Goal: Task Accomplishment & Management: Complete application form

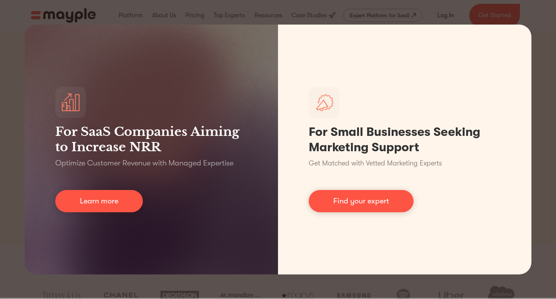
click at [18, 126] on div "For SaaS Companies Aiming to Increase NRR Optimize Customer Revenue with Manage…" at bounding box center [278, 149] width 556 height 299
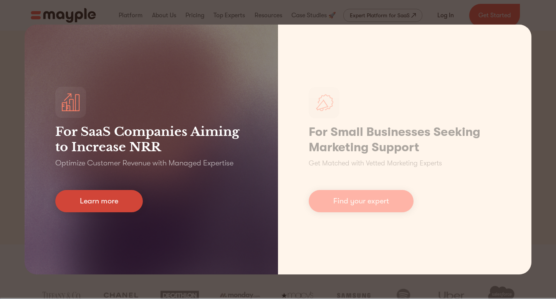
click at [112, 201] on link "Learn more" at bounding box center [98, 201] width 87 height 22
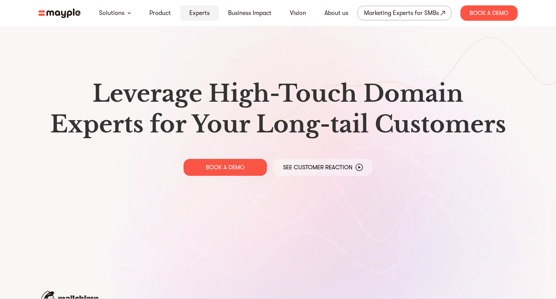
click at [191, 13] on link "Experts" at bounding box center [199, 12] width 20 height 9
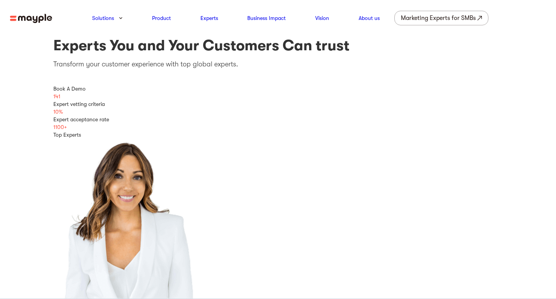
click at [34, 20] on img at bounding box center [31, 19] width 42 height 10
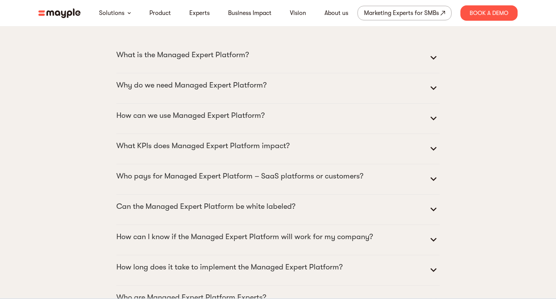
scroll to position [3408, 0]
click at [200, 13] on link "Experts" at bounding box center [199, 12] width 20 height 9
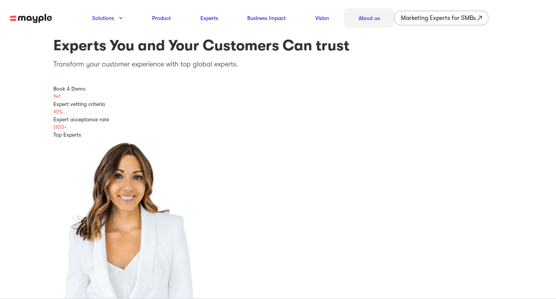
click at [369, 21] on link "About us" at bounding box center [368, 17] width 21 height 9
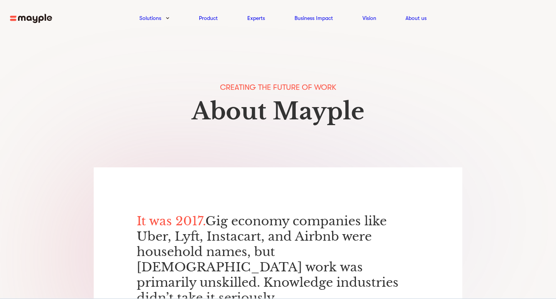
click at [30, 18] on img at bounding box center [31, 19] width 42 height 10
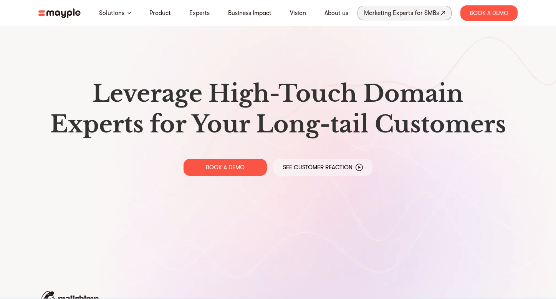
click at [403, 16] on div "Marketing Experts for SMBs" at bounding box center [401, 13] width 75 height 11
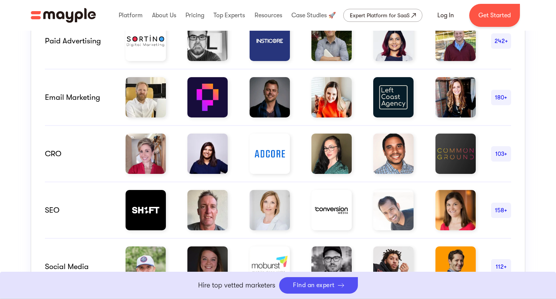
scroll to position [493, 0]
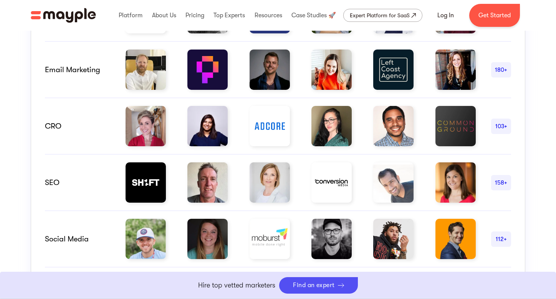
click at [501, 183] on div "158+" at bounding box center [501, 182] width 20 height 9
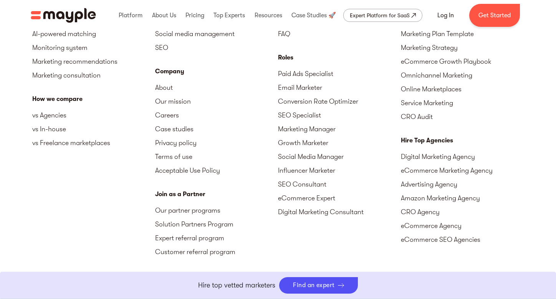
scroll to position [3439, 0]
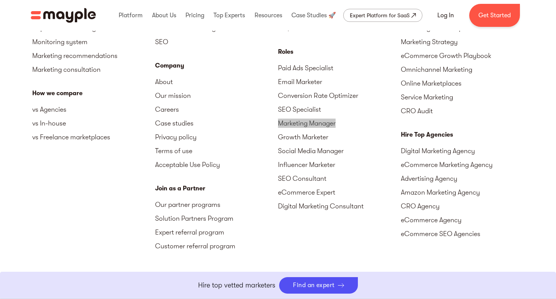
drag, startPoint x: 298, startPoint y: 124, endPoint x: 399, endPoint y: 1, distance: 158.9
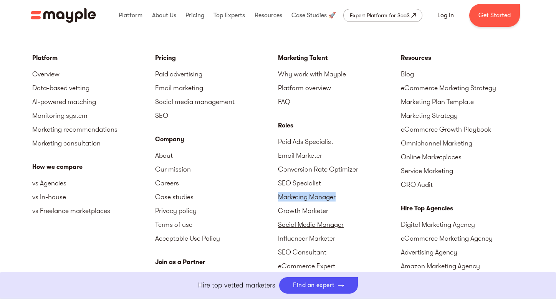
scroll to position [3363, 0]
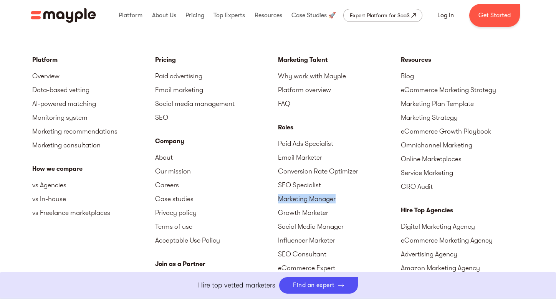
click at [304, 77] on link "Why work with Mayple" at bounding box center [339, 76] width 123 height 14
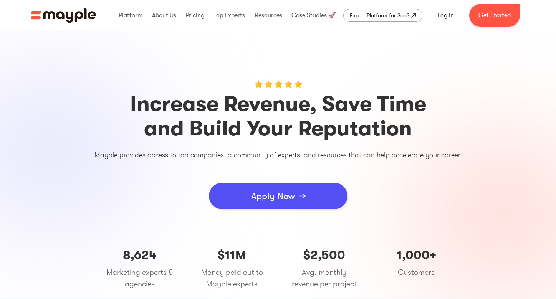
click at [270, 196] on div "Apply Now" at bounding box center [273, 196] width 44 height 23
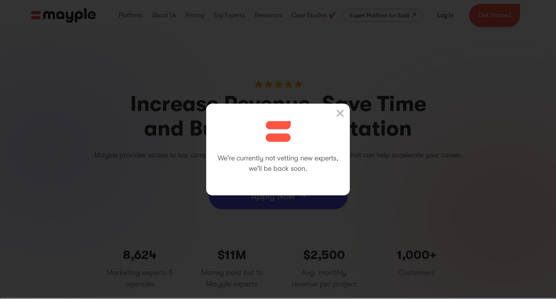
click at [335, 115] on div "We're currently not vetting new experts, we'll be back soon." at bounding box center [277, 150] width 143 height 92
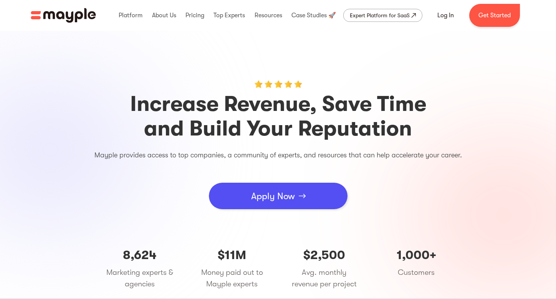
click at [267, 194] on div "Apply Now" at bounding box center [273, 196] width 44 height 23
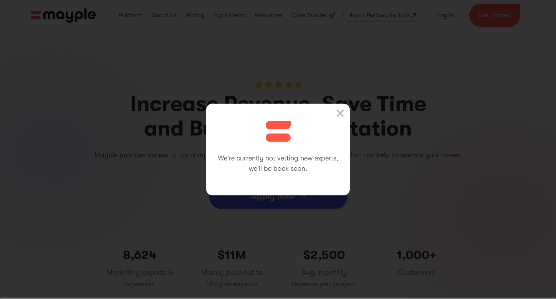
click at [340, 112] on img at bounding box center [340, 113] width 8 height 8
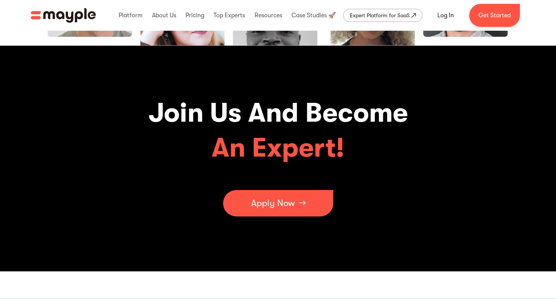
scroll to position [2404, 0]
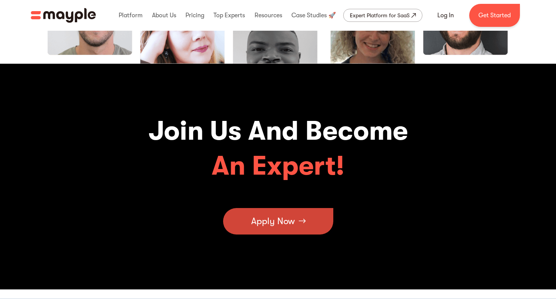
click at [283, 214] on div "Apply Now" at bounding box center [273, 220] width 44 height 23
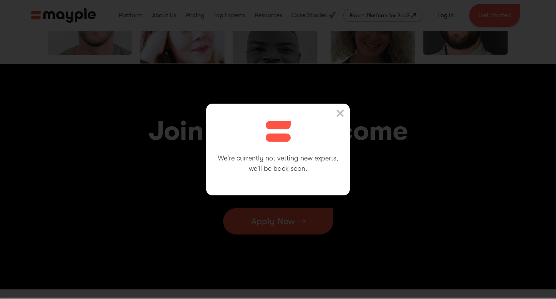
click at [339, 112] on img at bounding box center [340, 113] width 8 height 8
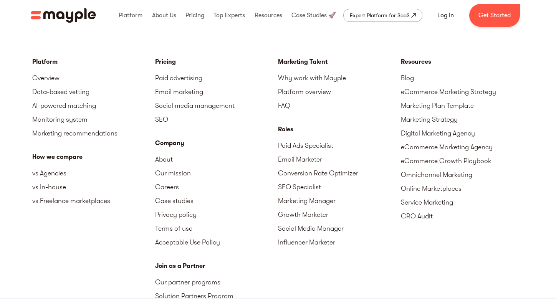
scroll to position [2681, 0]
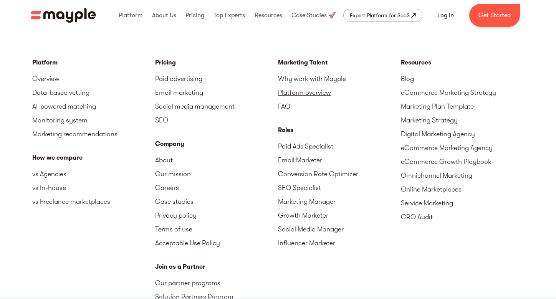
click at [288, 93] on link "Platform overview" at bounding box center [339, 93] width 123 height 14
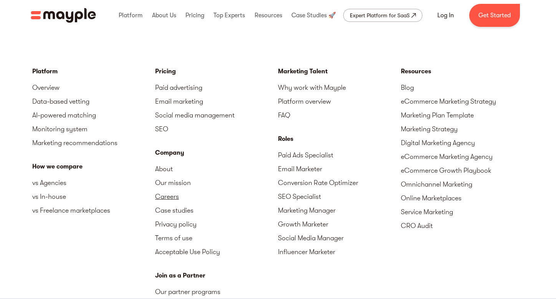
scroll to position [2672, 0]
click at [489, 19] on link "Get Started" at bounding box center [494, 15] width 51 height 23
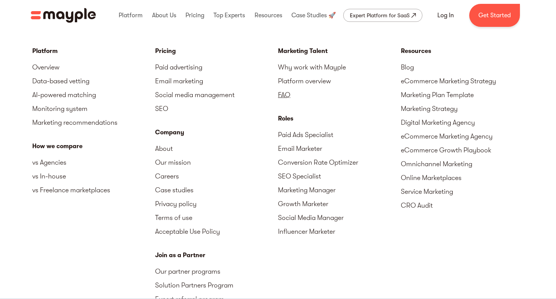
scroll to position [2692, 0]
click at [287, 93] on link "FAQ" at bounding box center [339, 95] width 123 height 14
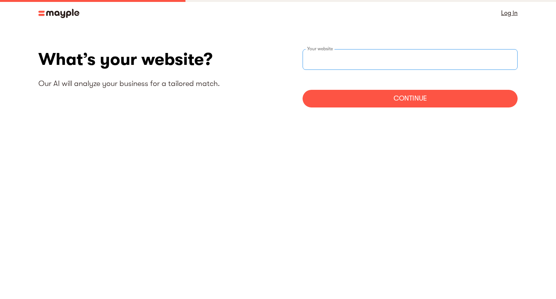
click at [360, 57] on input "websiteStep" at bounding box center [409, 59] width 215 height 21
type input "https://swordhealth.com"
click at [392, 100] on div "Continue" at bounding box center [409, 99] width 215 height 18
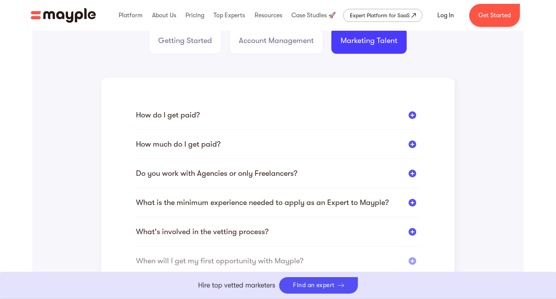
scroll to position [161, 0]
click at [411, 144] on div at bounding box center [412, 144] width 8 height 8
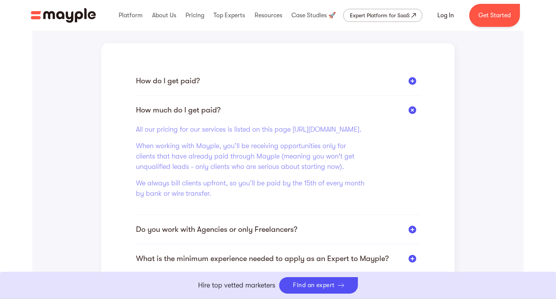
scroll to position [197, 0]
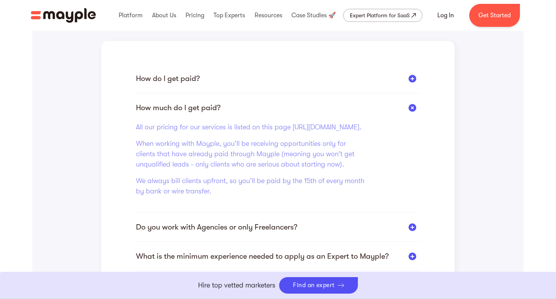
click at [413, 109] on div at bounding box center [412, 107] width 11 height 11
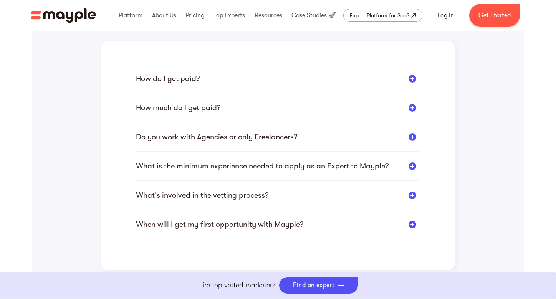
click at [415, 136] on div at bounding box center [412, 137] width 8 height 8
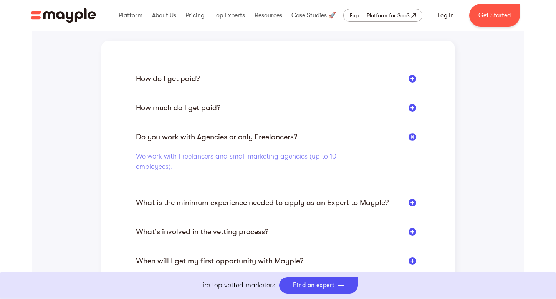
click at [415, 136] on div at bounding box center [412, 136] width 11 height 11
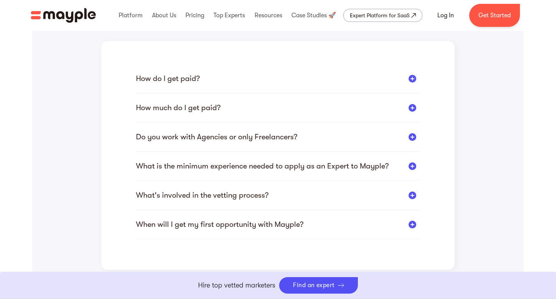
click at [413, 164] on div at bounding box center [412, 166] width 8 height 8
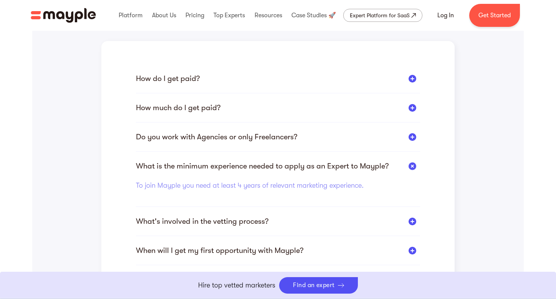
click at [413, 164] on div at bounding box center [412, 165] width 11 height 11
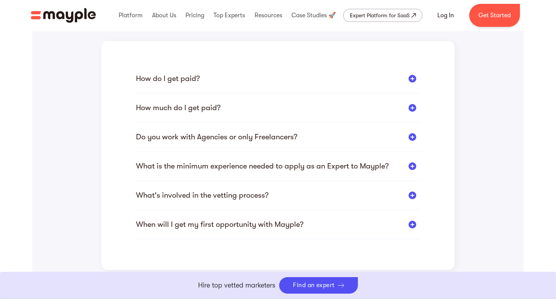
click at [412, 193] on div at bounding box center [412, 195] width 8 height 8
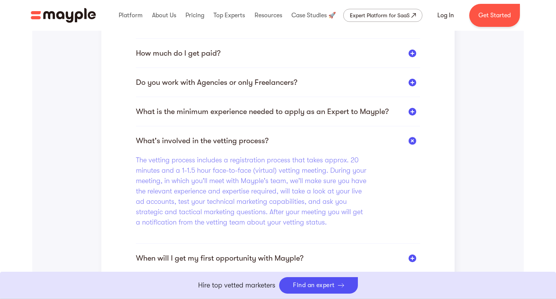
scroll to position [253, 0]
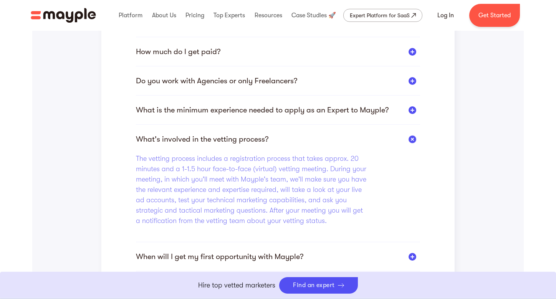
click at [411, 139] on div at bounding box center [412, 139] width 11 height 11
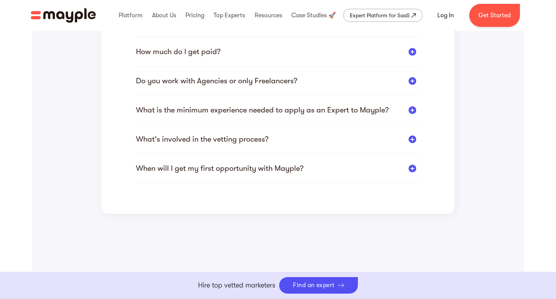
click at [411, 167] on div at bounding box center [412, 169] width 8 height 8
